Goal: Navigation & Orientation: Find specific page/section

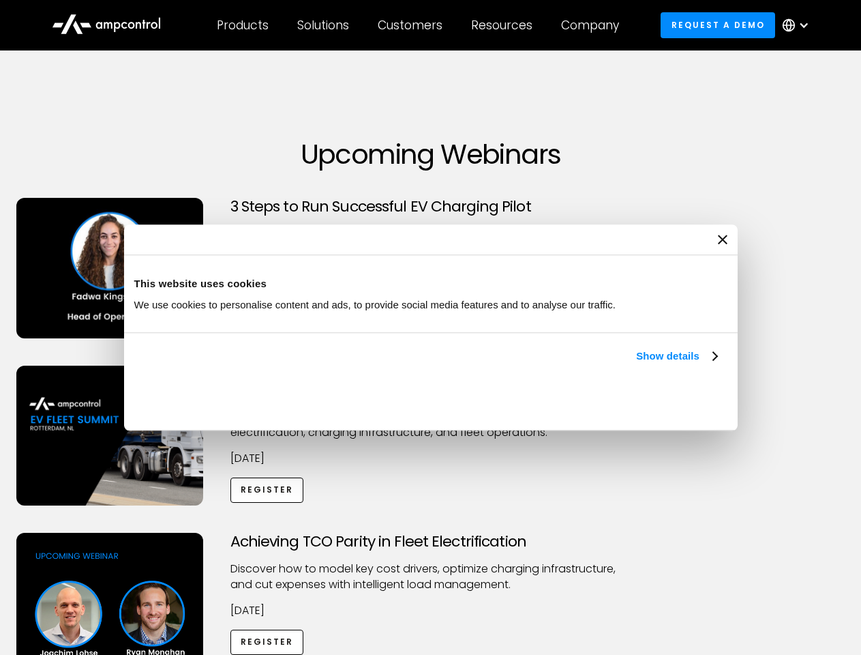
click at [636, 364] on link "Show details" at bounding box center [676, 356] width 80 height 16
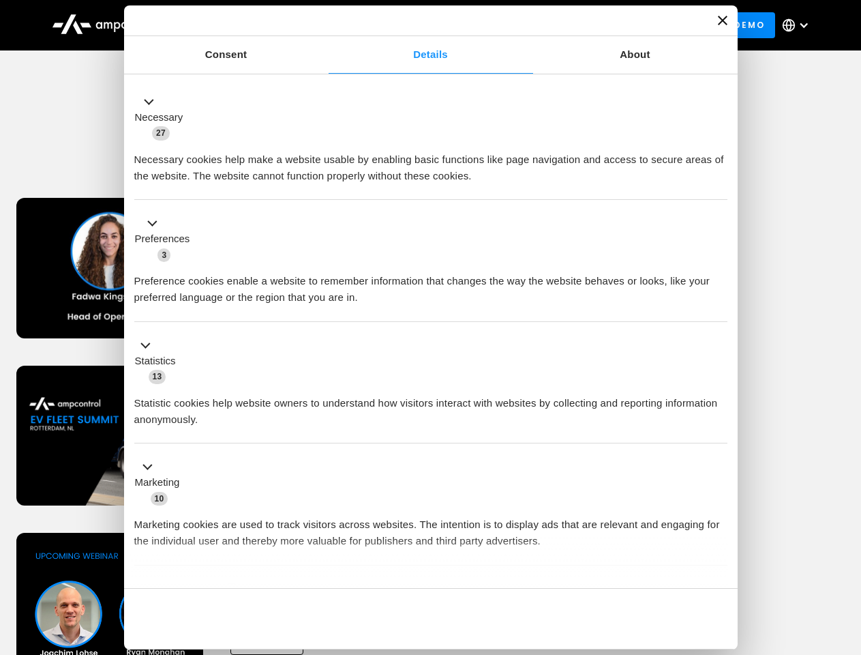
click at [719, 444] on li "Statistics 13 Statistic cookies help website owners to understand how visitors …" at bounding box center [430, 383] width 593 height 122
click at [846, 550] on div "Achieving TCO Parity in Fleet Electrification Discover how to model key cost dr…" at bounding box center [431, 640] width 856 height 214
click at [419, 25] on div "Customers" at bounding box center [410, 25] width 65 height 15
click at [242, 25] on div "Products" at bounding box center [243, 25] width 52 height 15
click at [324, 25] on div "Solutions" at bounding box center [323, 25] width 52 height 15
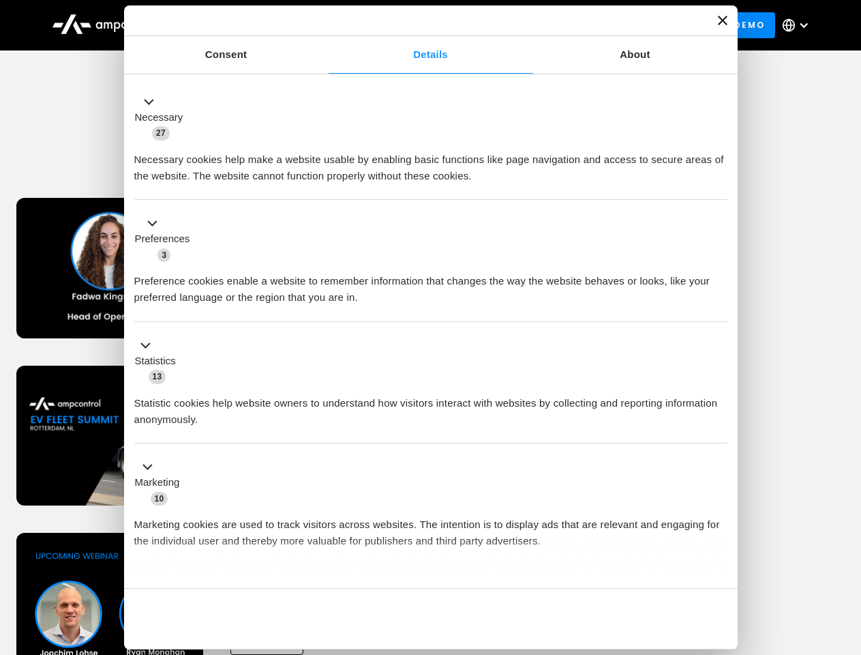
click at [413, 25] on div "Customers" at bounding box center [410, 25] width 65 height 15
click at [505, 25] on div "Resources" at bounding box center [501, 25] width 61 height 15
click at [595, 25] on div "Company" at bounding box center [590, 25] width 58 height 15
click at [799, 25] on div at bounding box center [803, 25] width 11 height 11
